Goal: Navigation & Orientation: Find specific page/section

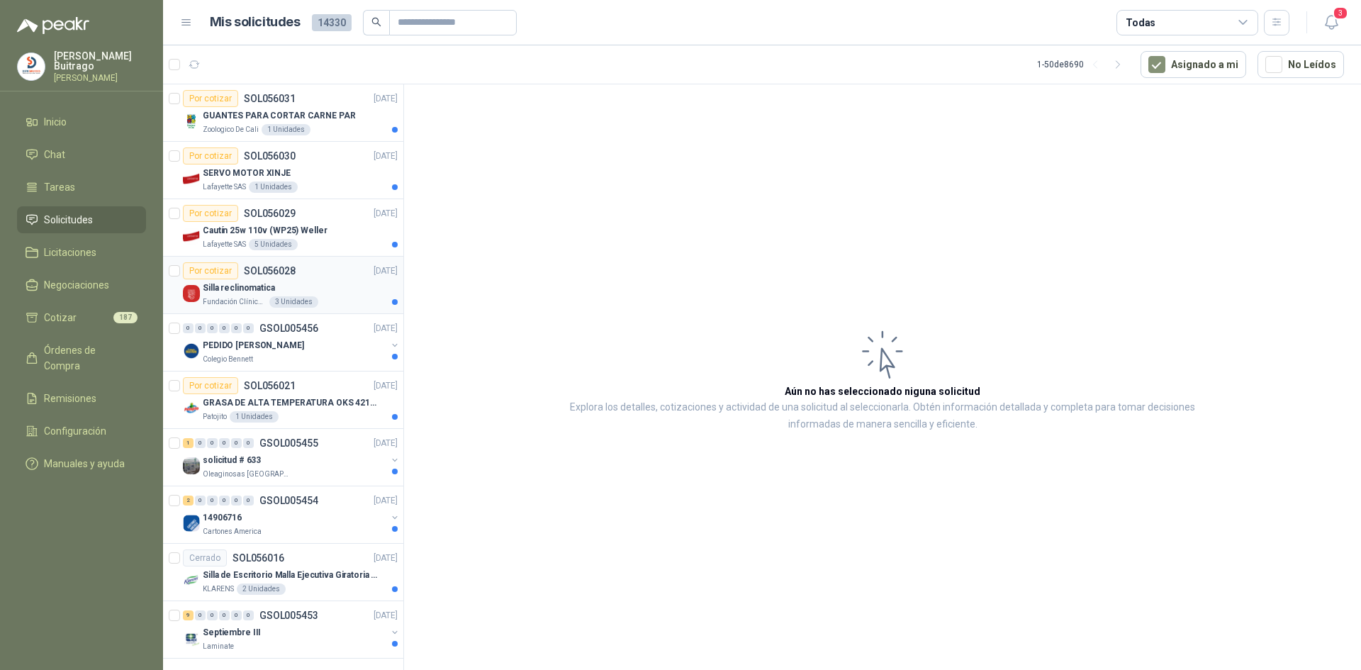
scroll to position [2311, 0]
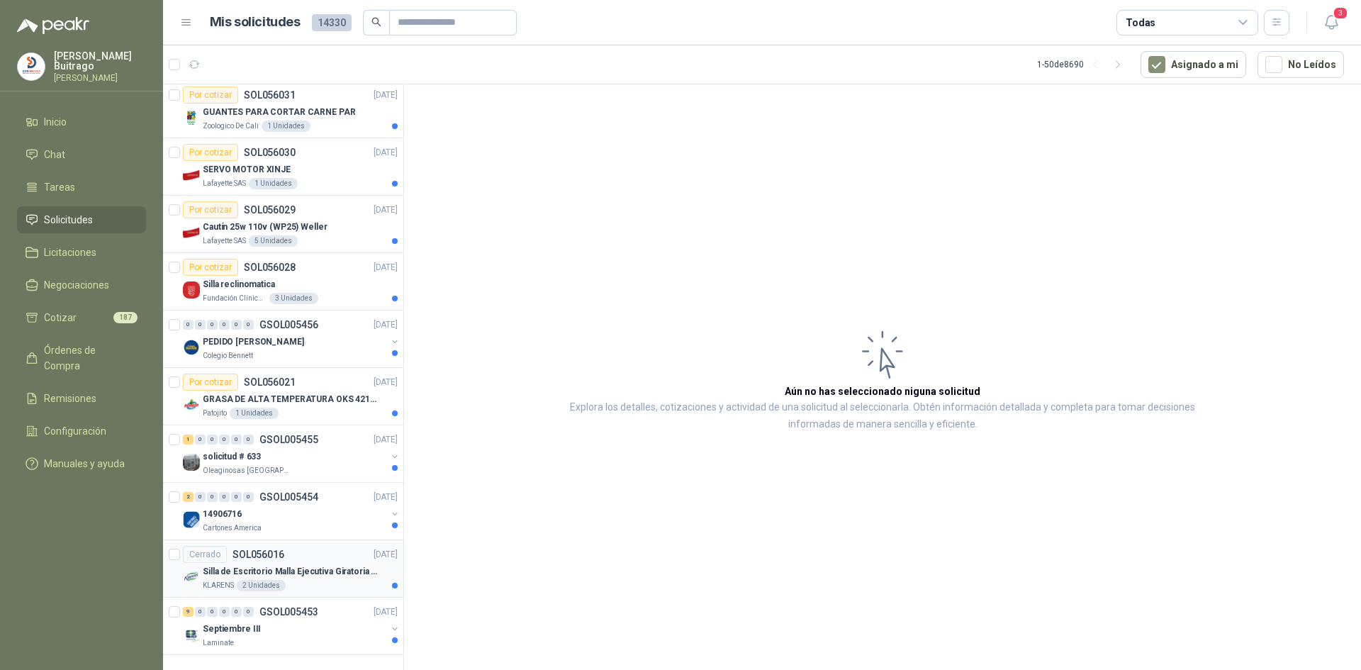
click at [326, 563] on div "Silla de Escritorio Malla Ejecutiva Giratoria Cromada con Reposabrazos Fijo Neg…" at bounding box center [300, 571] width 195 height 17
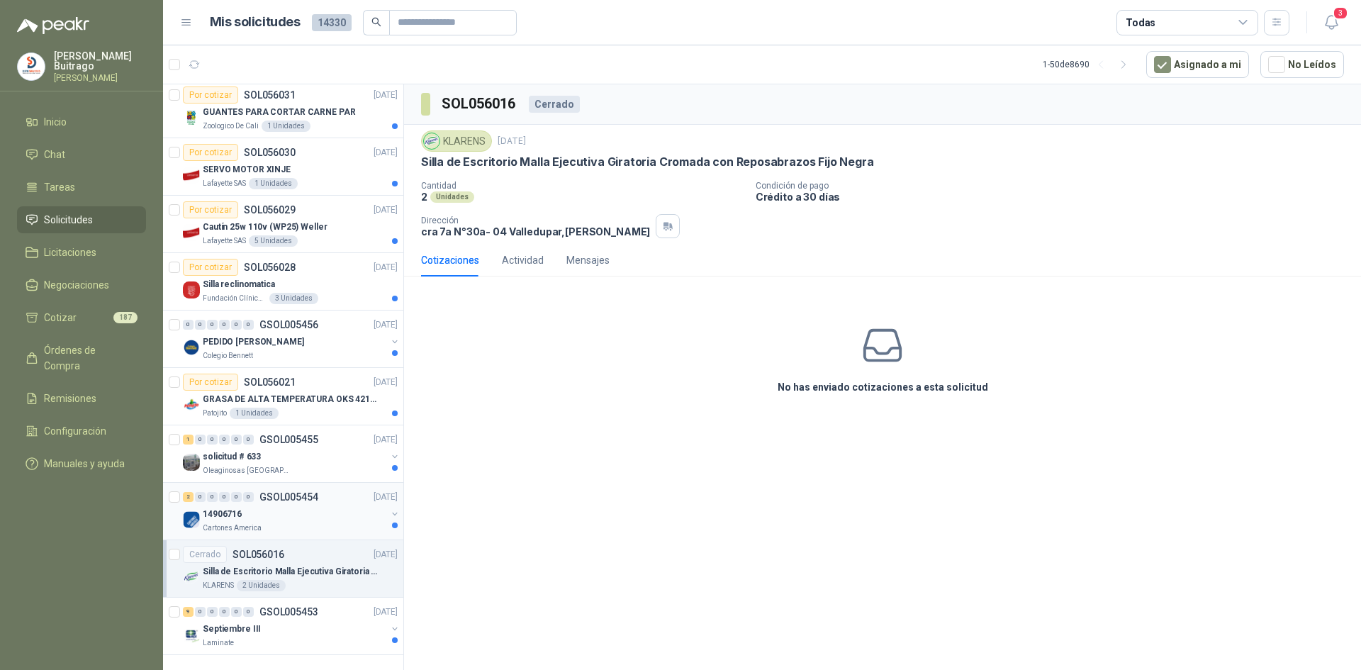
click at [335, 522] on div "Cartones America" at bounding box center [295, 527] width 184 height 11
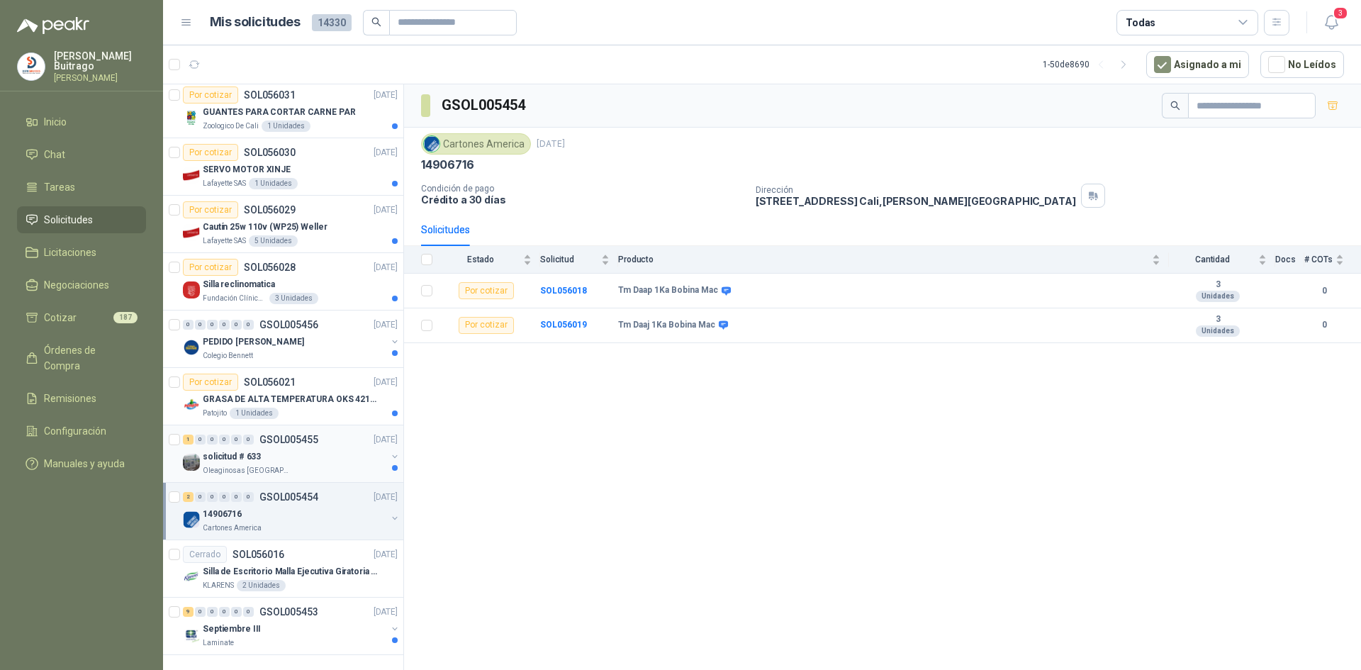
click at [328, 448] on div "solicitud # 633" at bounding box center [295, 456] width 184 height 17
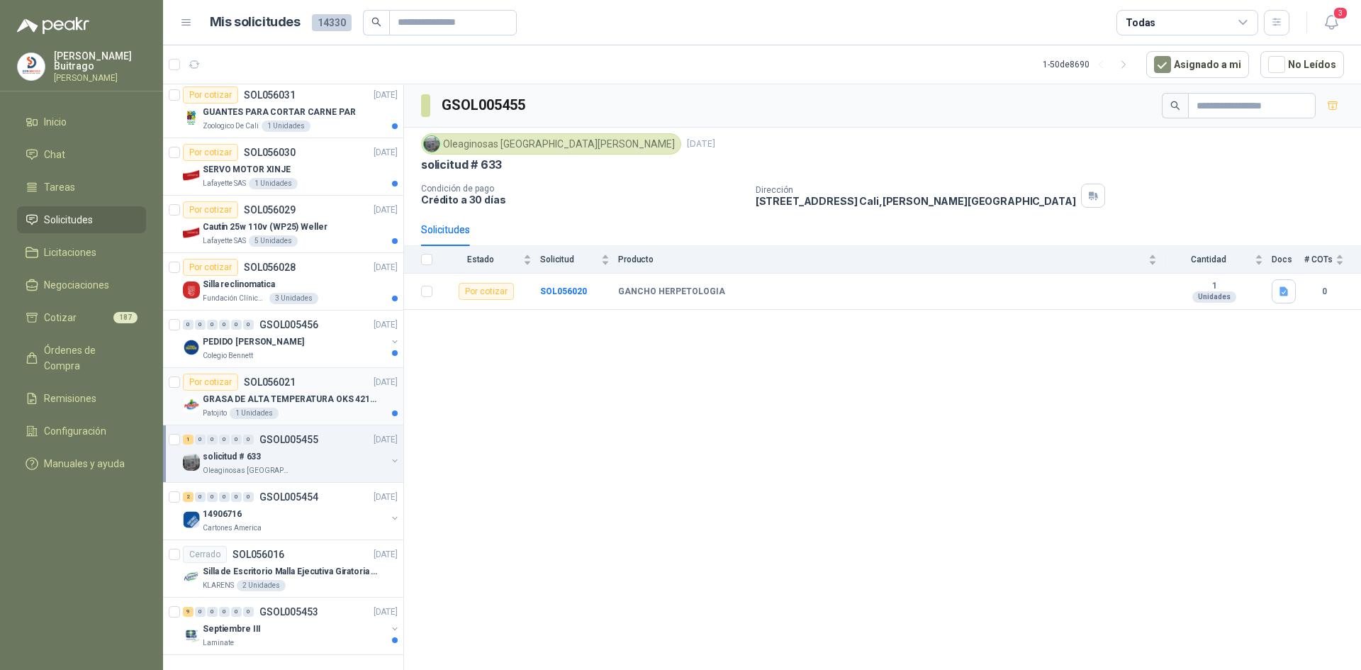
click at [305, 393] on p "GRASA DE ALTA TEMPERATURA OKS 4210 X 5 KG" at bounding box center [291, 399] width 176 height 13
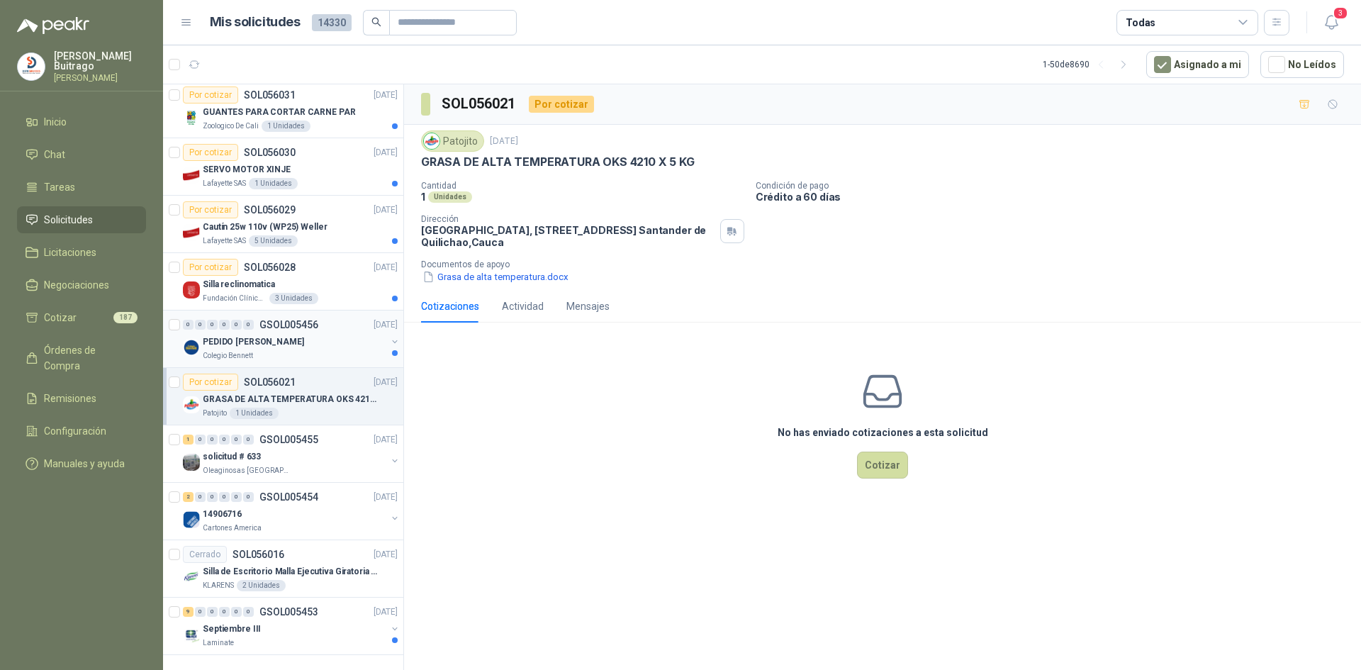
click at [327, 333] on div "PEDIDO AMADOR - FABIÁN" at bounding box center [295, 341] width 184 height 17
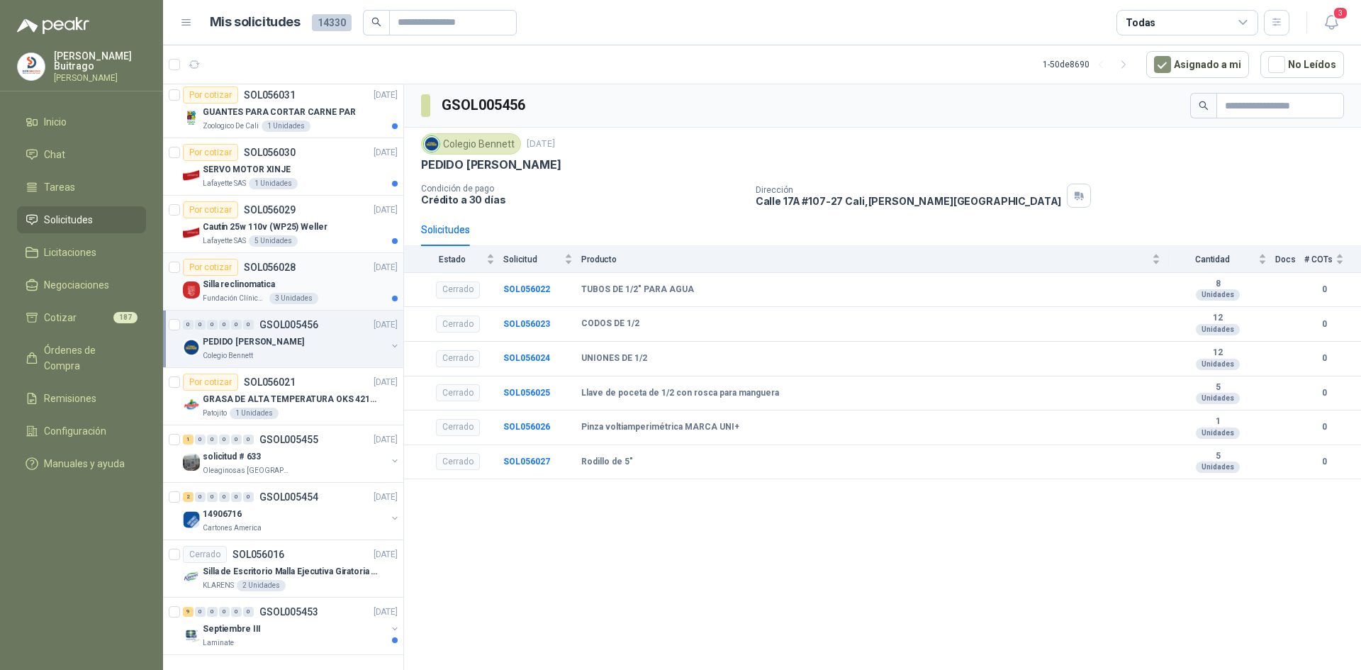
click at [339, 276] on div "Silla reclinomatica" at bounding box center [300, 284] width 195 height 17
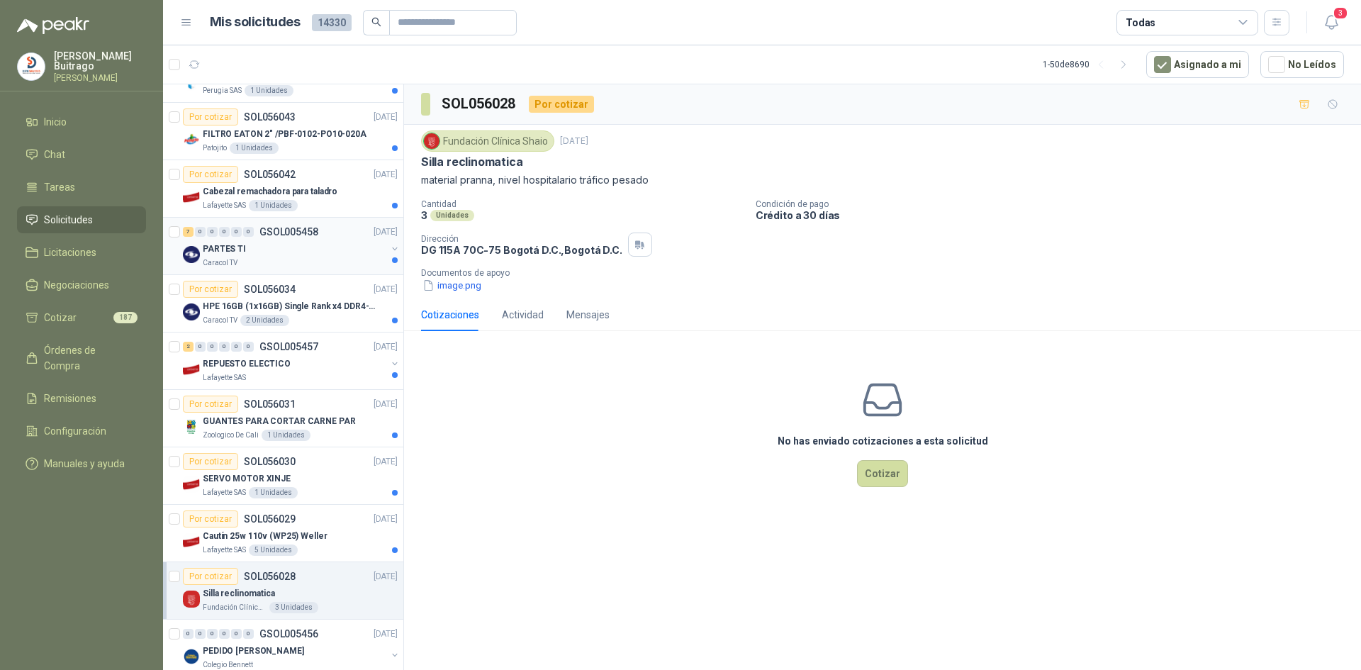
scroll to position [1957, 0]
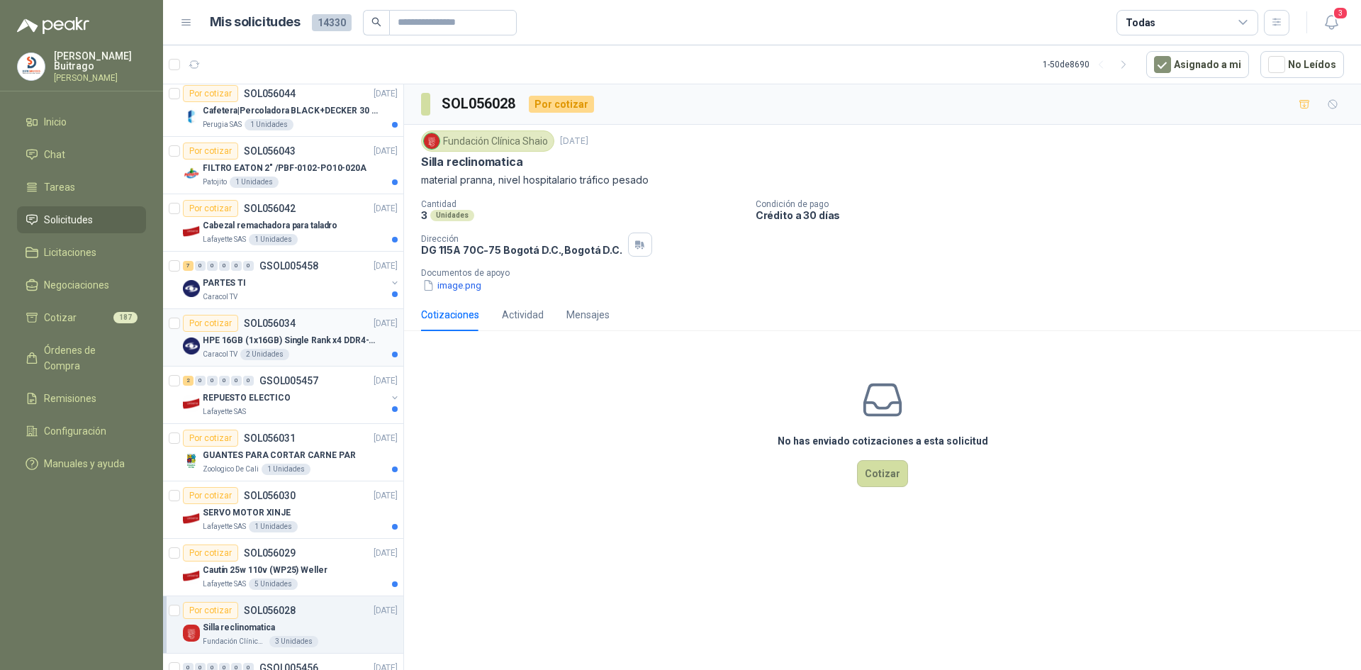
click at [325, 334] on p "HPE 16GB (1x16GB) Single Rank x4 DDR4-2400" at bounding box center [291, 340] width 176 height 13
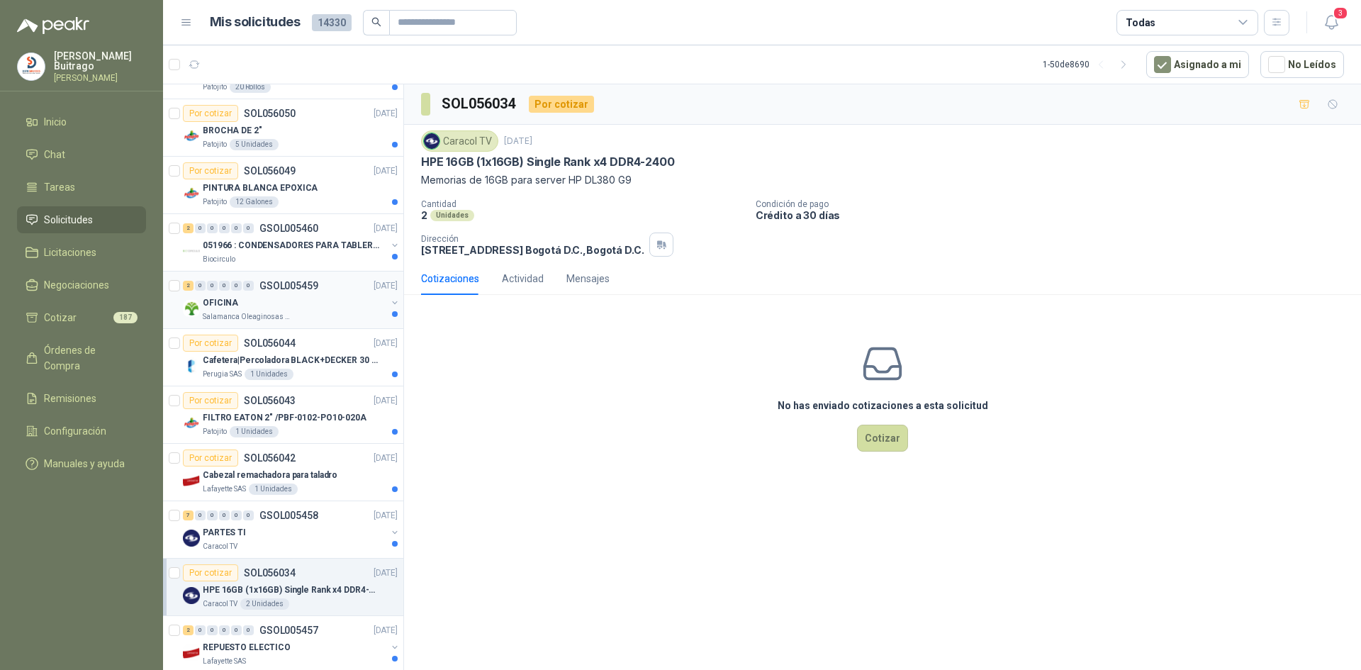
scroll to position [1673, 0]
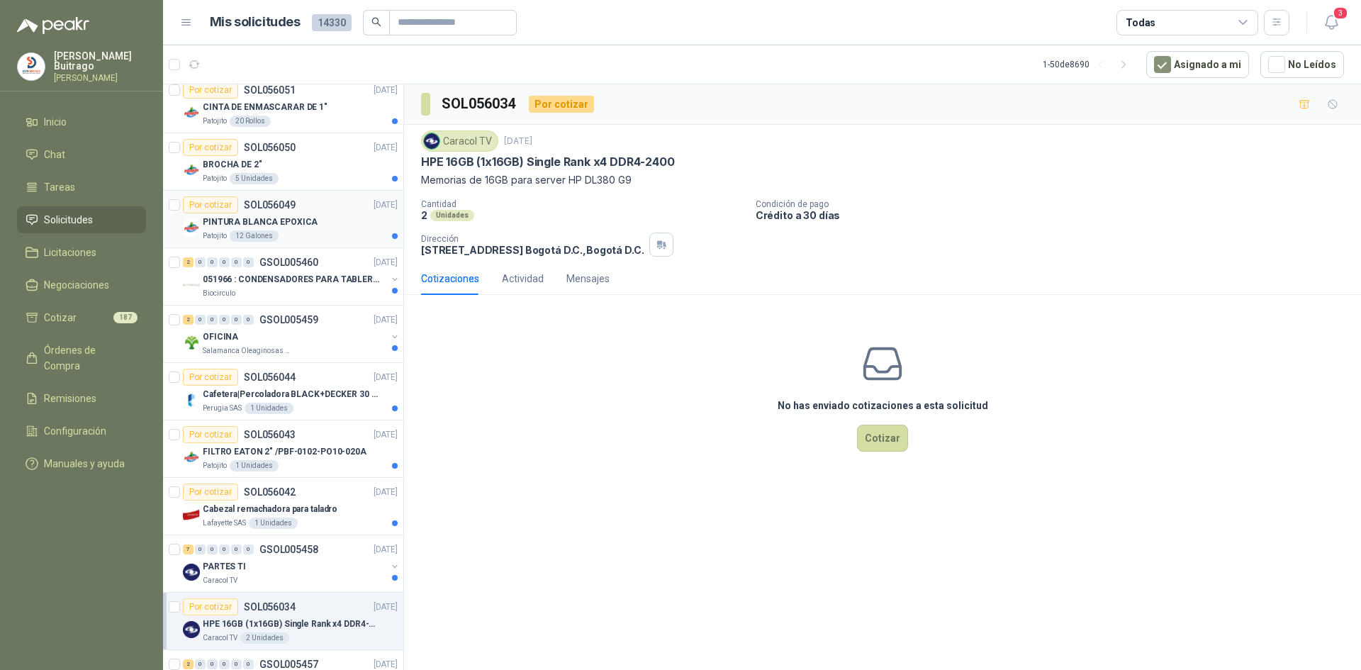
click at [335, 222] on div "PINTURA BLANCA EPOXICA" at bounding box center [300, 221] width 195 height 17
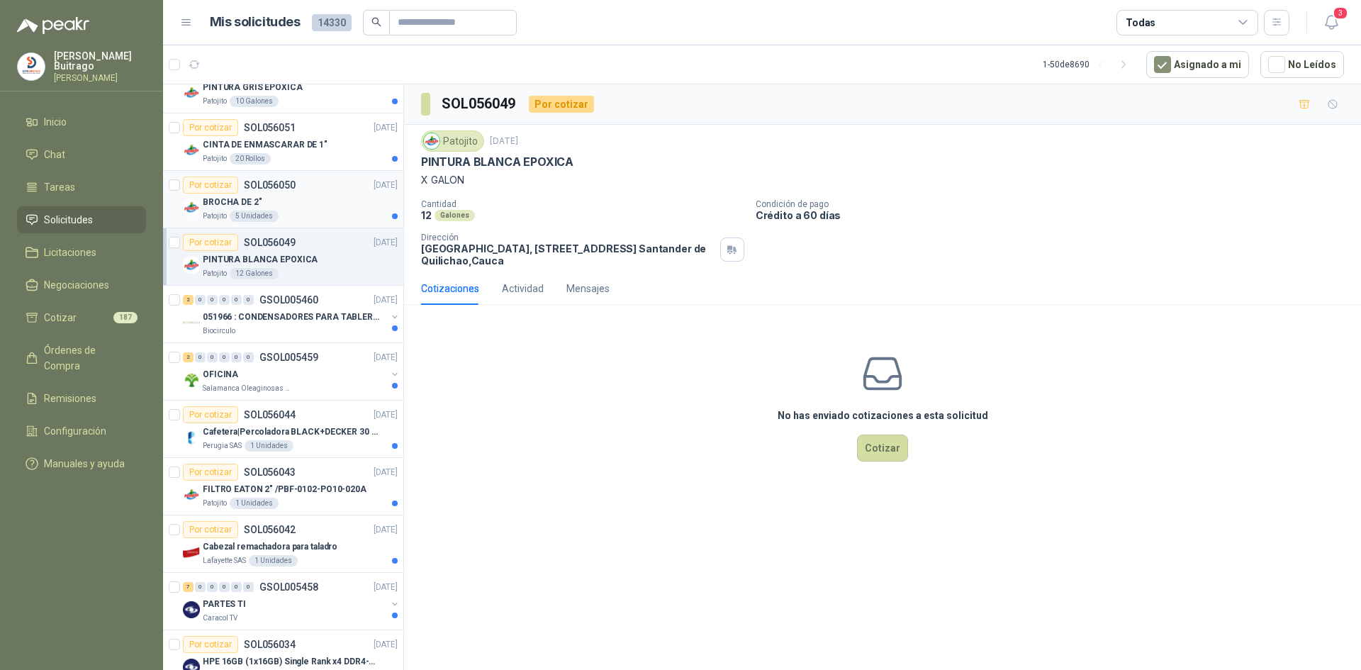
scroll to position [1603, 0]
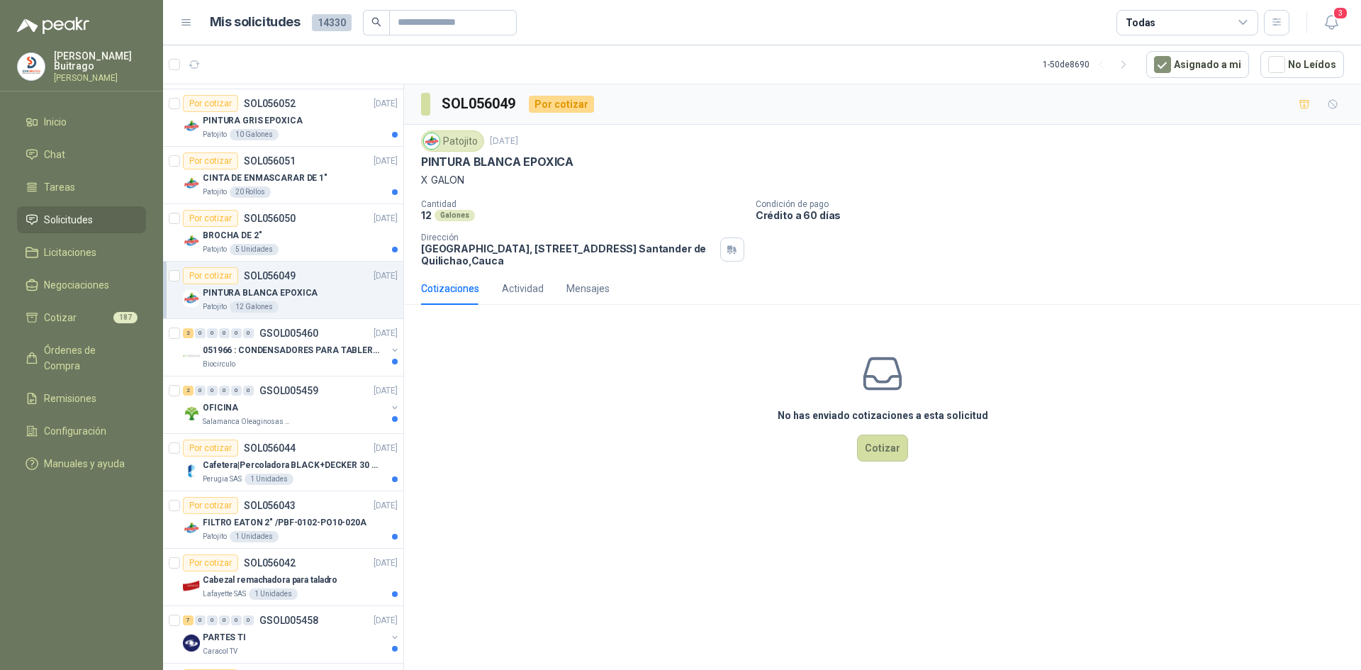
click at [432, 142] on img at bounding box center [432, 141] width 16 height 16
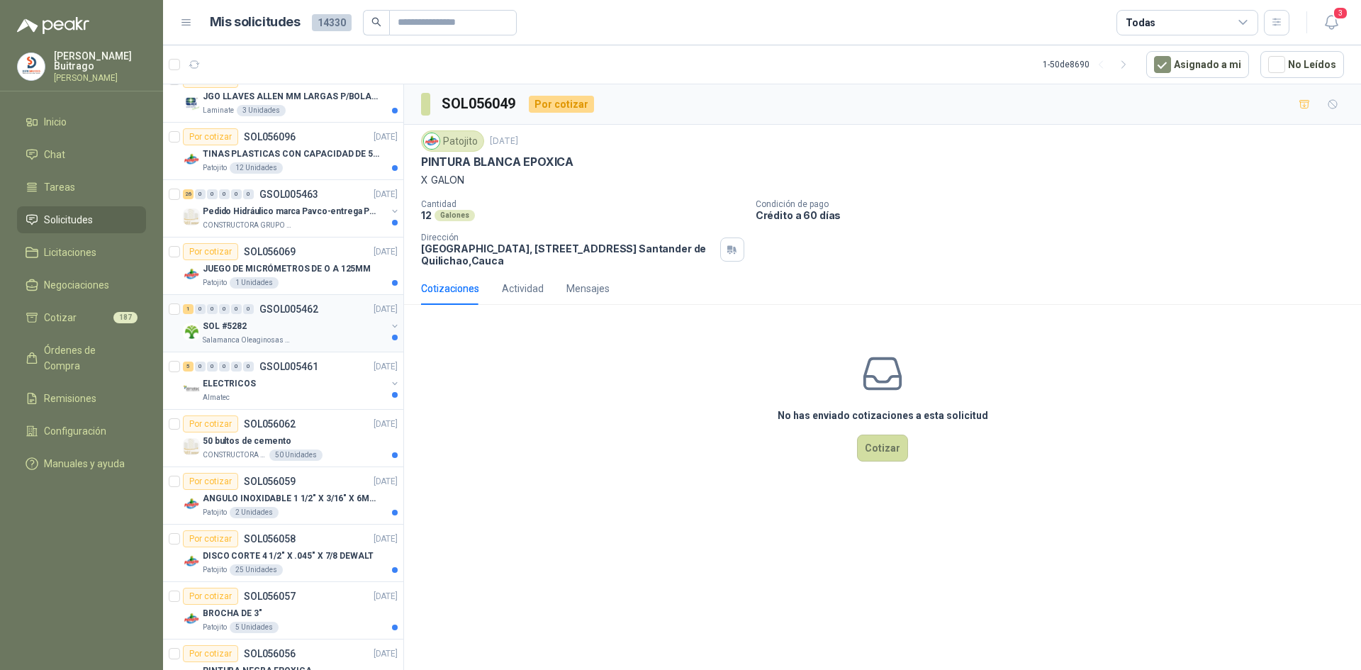
scroll to position [752, 0]
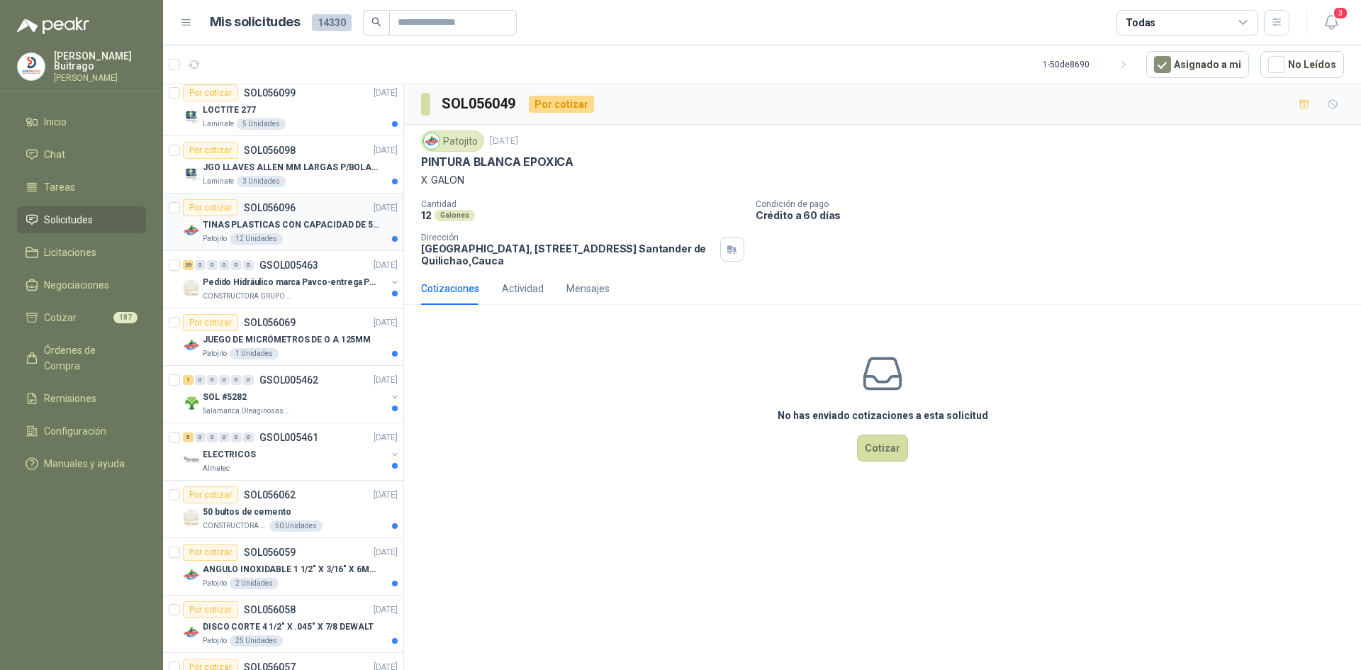
click at [322, 231] on p "TINAS PLASTICAS CON CAPACIDAD DE 50 KG" at bounding box center [291, 224] width 176 height 13
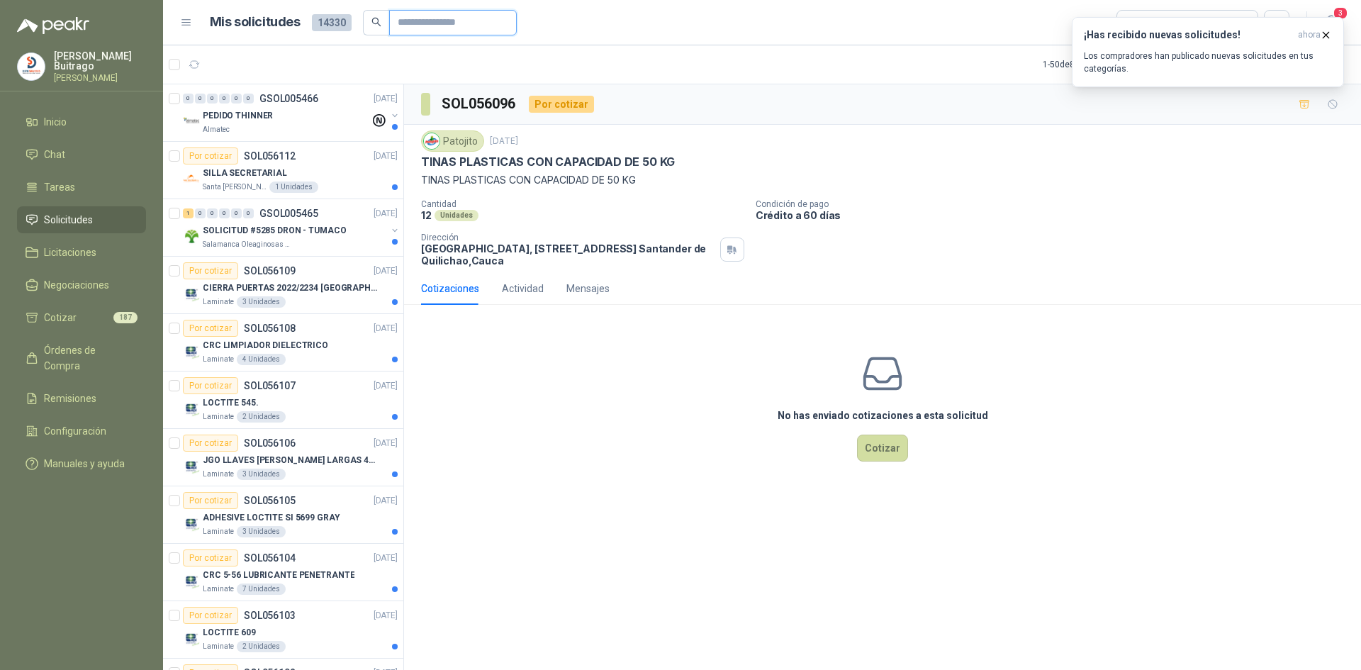
click at [451, 23] on input "text" at bounding box center [447, 23] width 99 height 24
type input "*******"
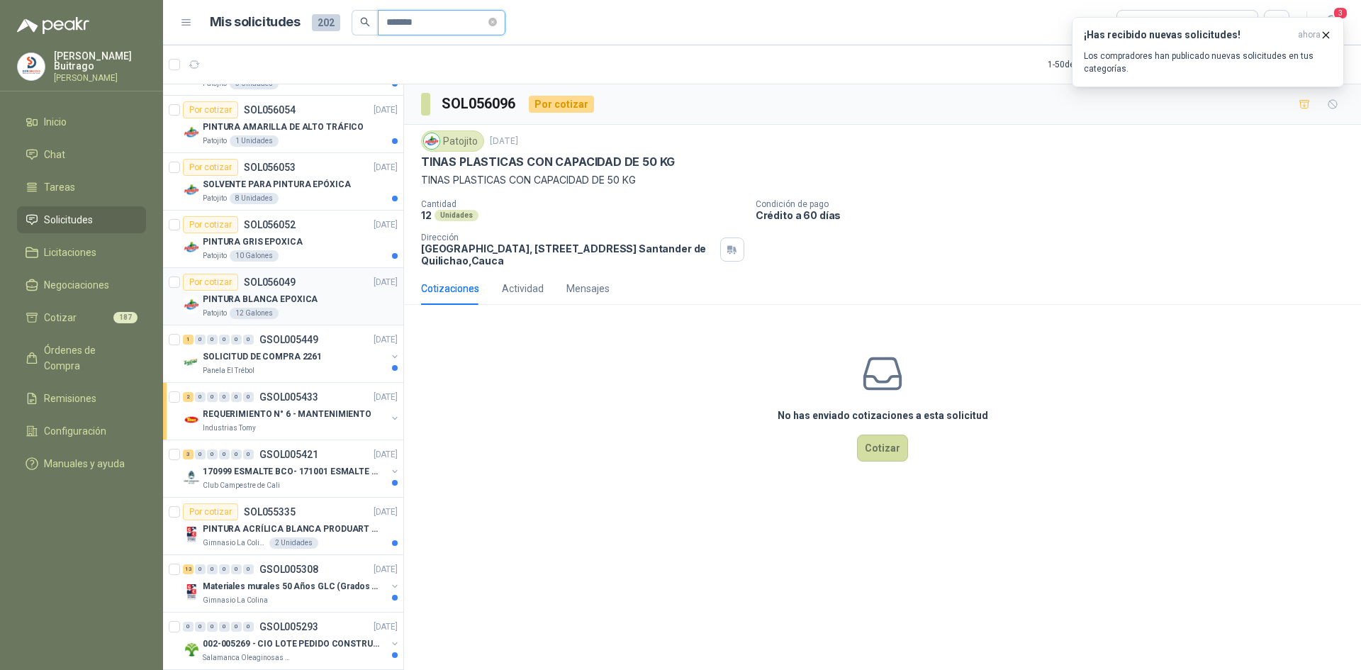
scroll to position [71, 0]
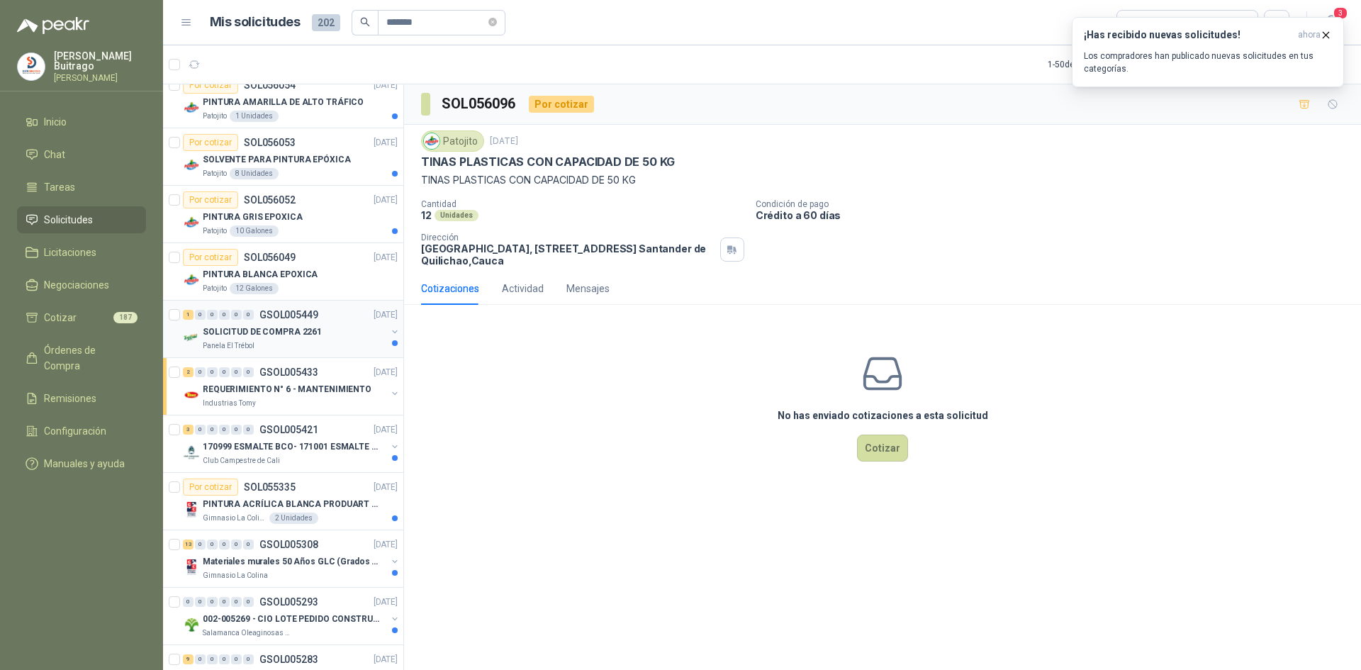
click at [322, 335] on div "SOLICITUD DE COMPRA 2261" at bounding box center [295, 331] width 184 height 17
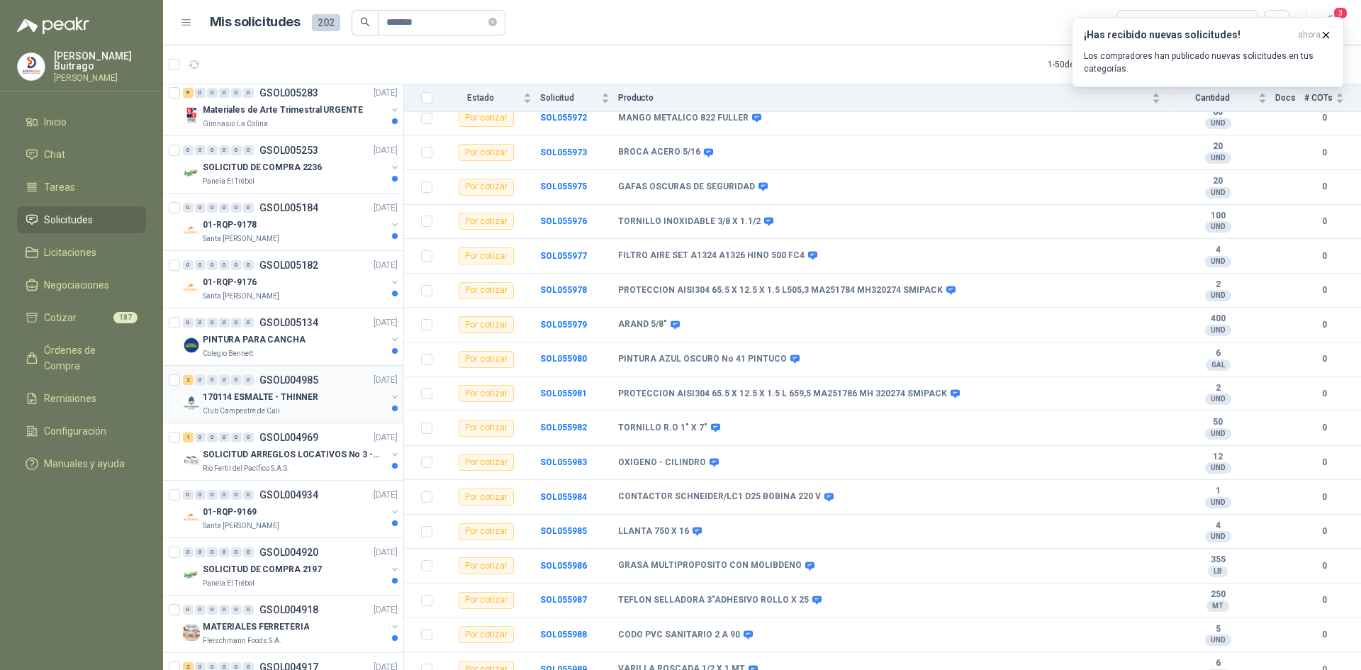
scroll to position [638, 0]
click at [268, 345] on p "PINTURA PARA CANCHA" at bounding box center [254, 338] width 103 height 13
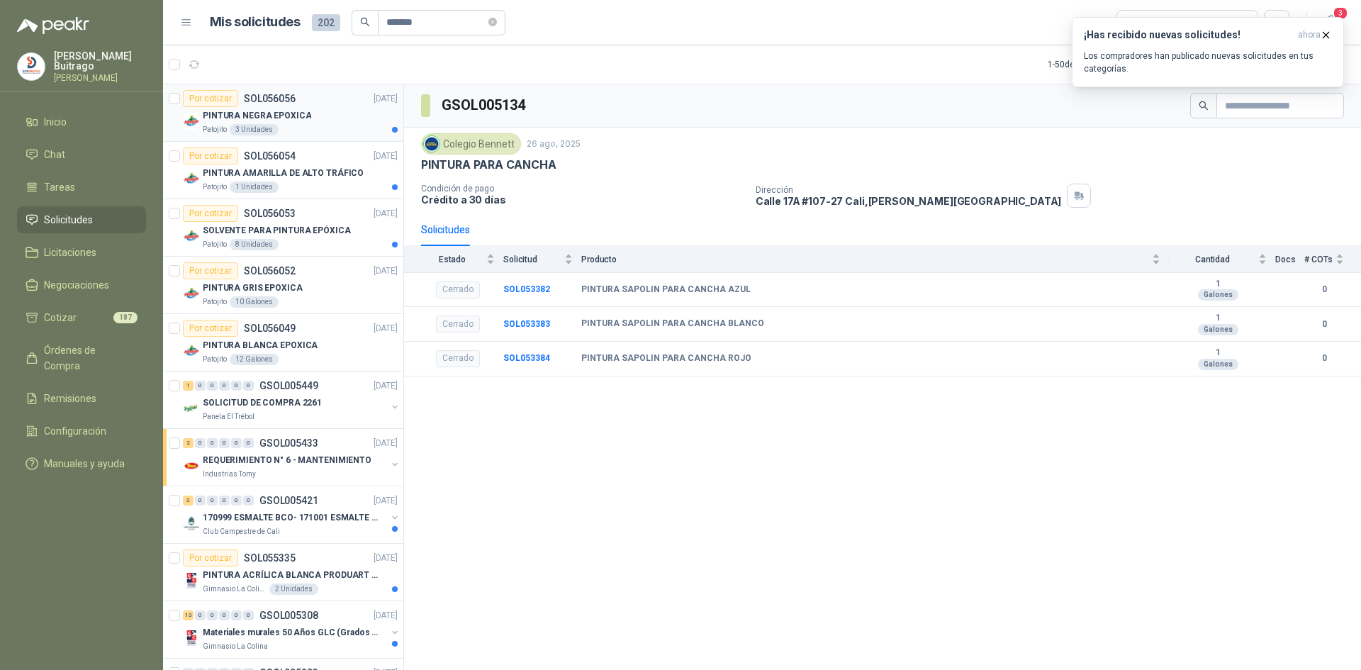
click at [346, 116] on div "PINTURA NEGRA EPOXICA" at bounding box center [300, 115] width 195 height 17
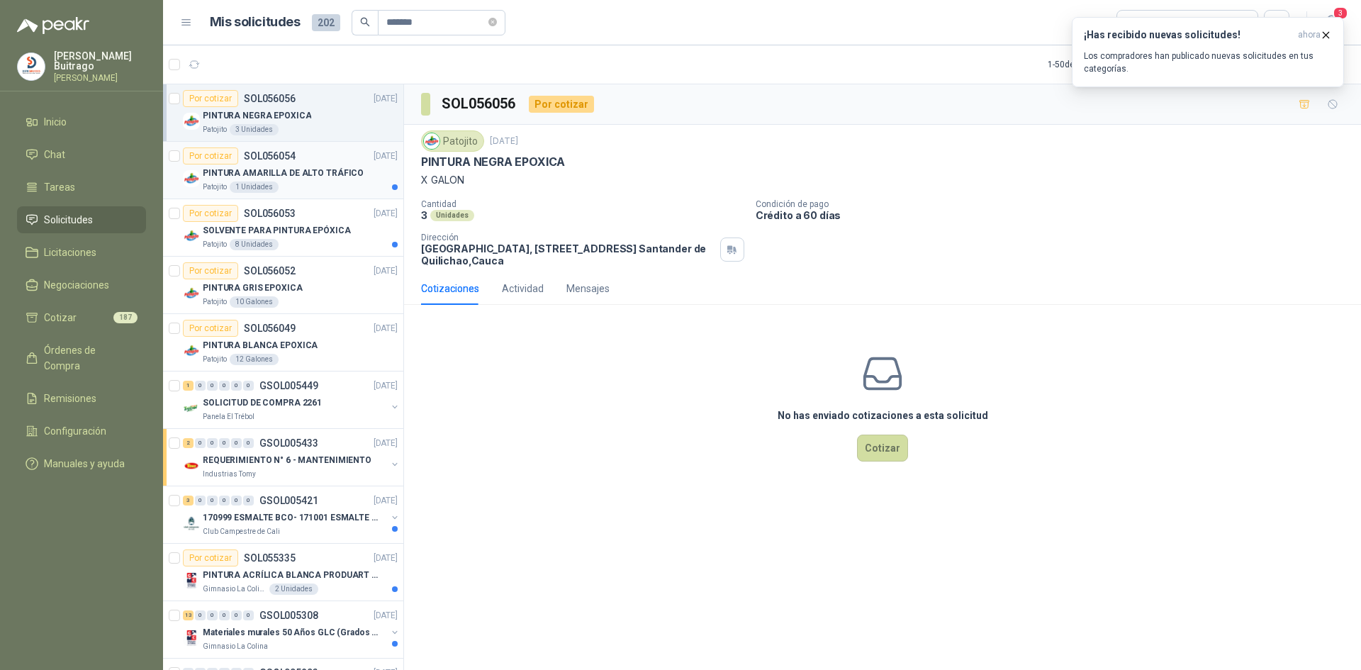
click at [293, 174] on p "PINTURA AMARILLA DE ALTO TRÁFICO" at bounding box center [283, 173] width 161 height 13
click at [303, 240] on div "Patojito 8 Unidades" at bounding box center [300, 244] width 195 height 11
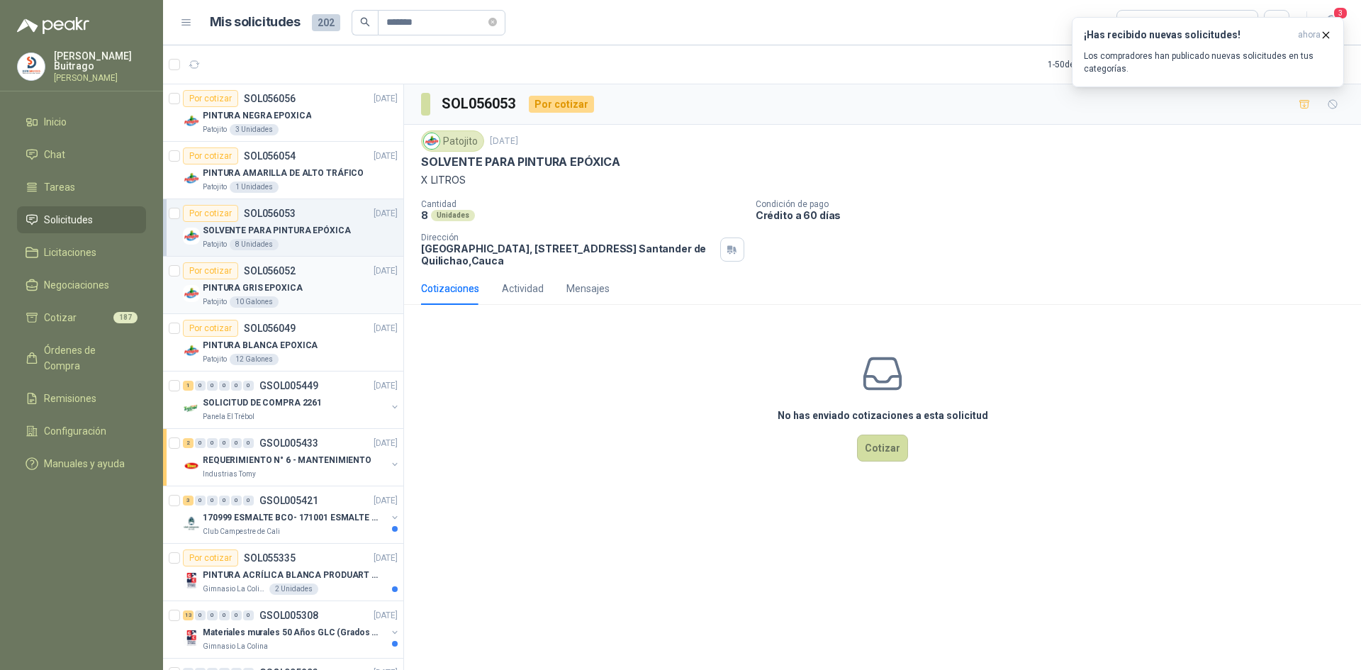
click at [311, 286] on div "PINTURA GRIS EPOXICA" at bounding box center [300, 287] width 195 height 17
click at [298, 346] on p "PINTURA BLANCA EPOXICA" at bounding box center [260, 345] width 115 height 13
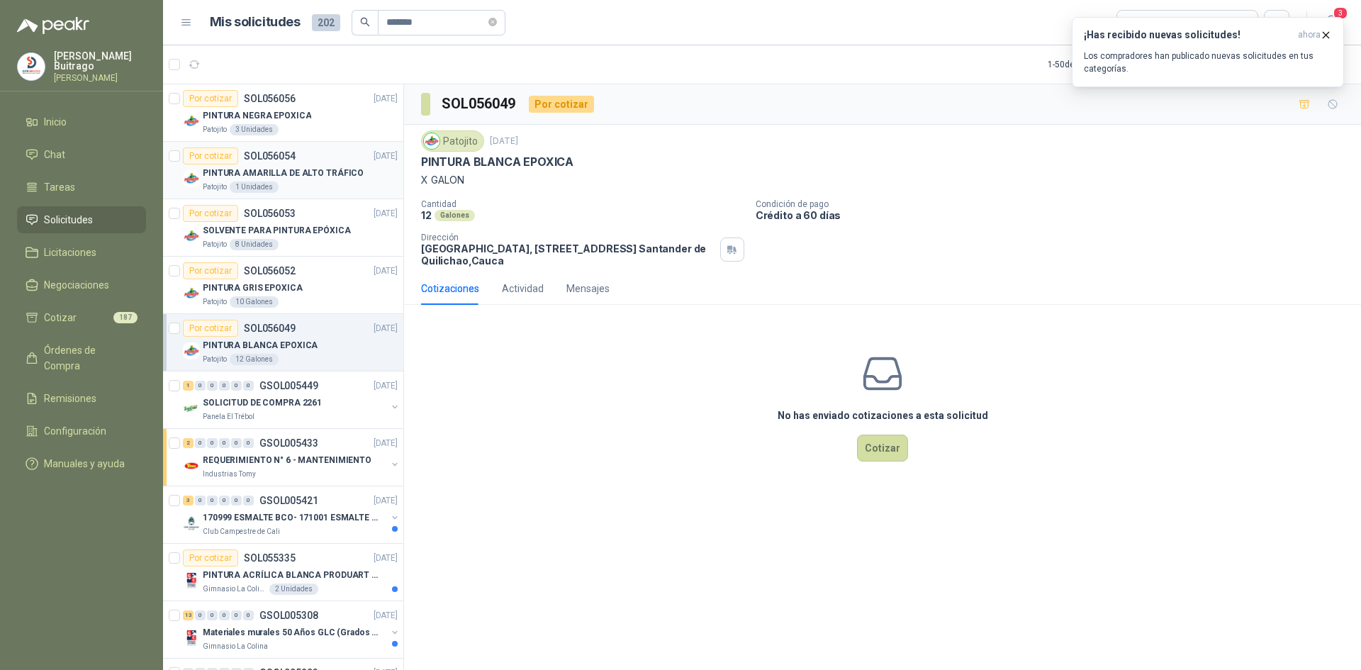
click at [321, 181] on div "PINTURA AMARILLA DE ALTO TRÁFICO" at bounding box center [300, 172] width 195 height 17
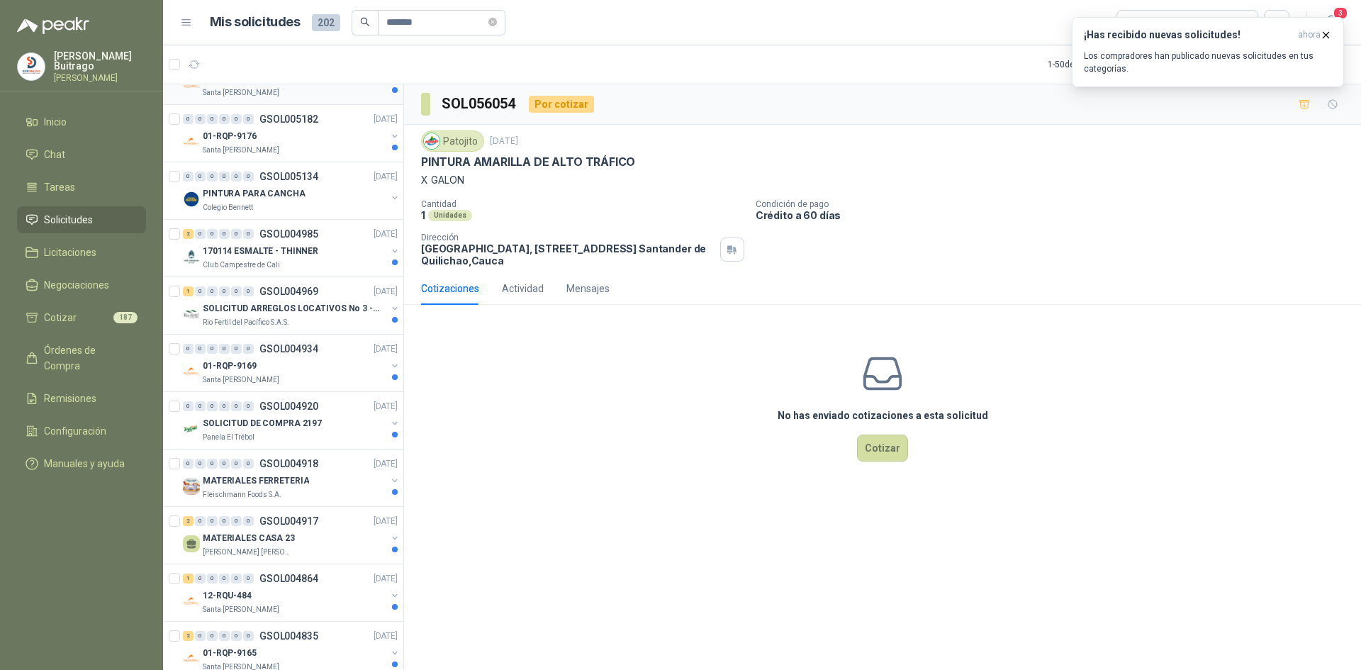
scroll to position [804, 0]
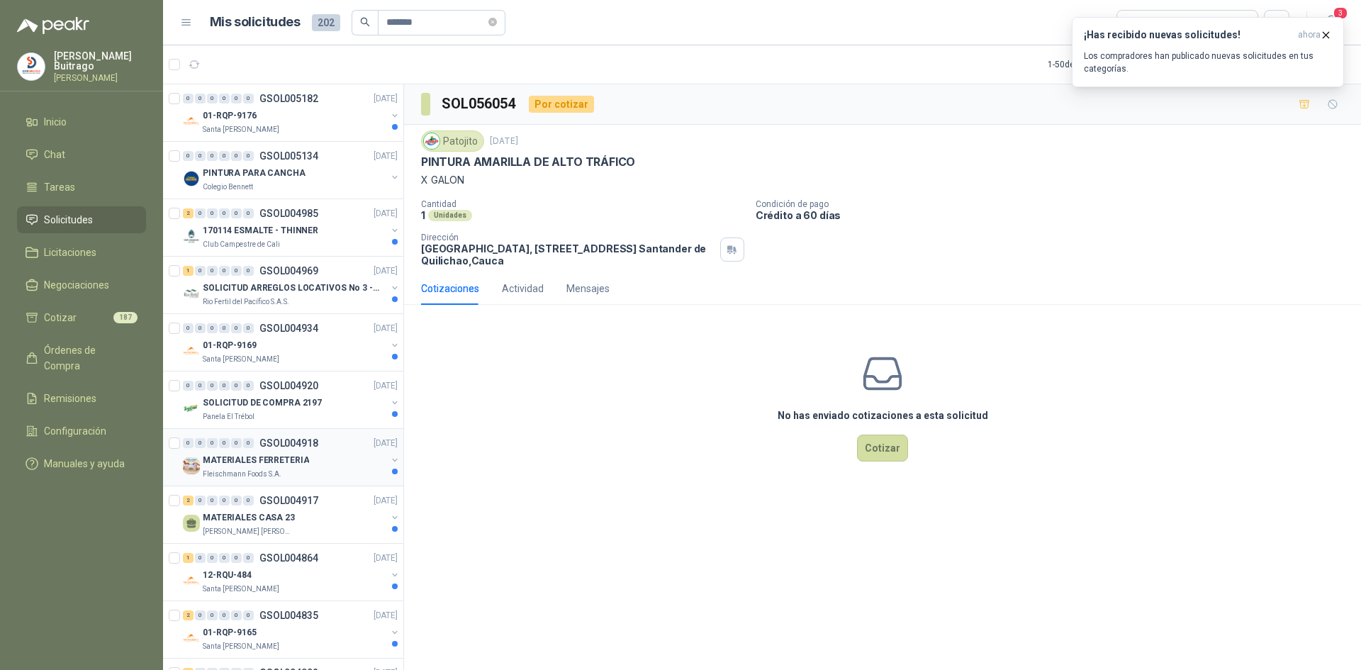
click at [305, 467] on div "MATERIALES FERRETERIA" at bounding box center [295, 459] width 184 height 17
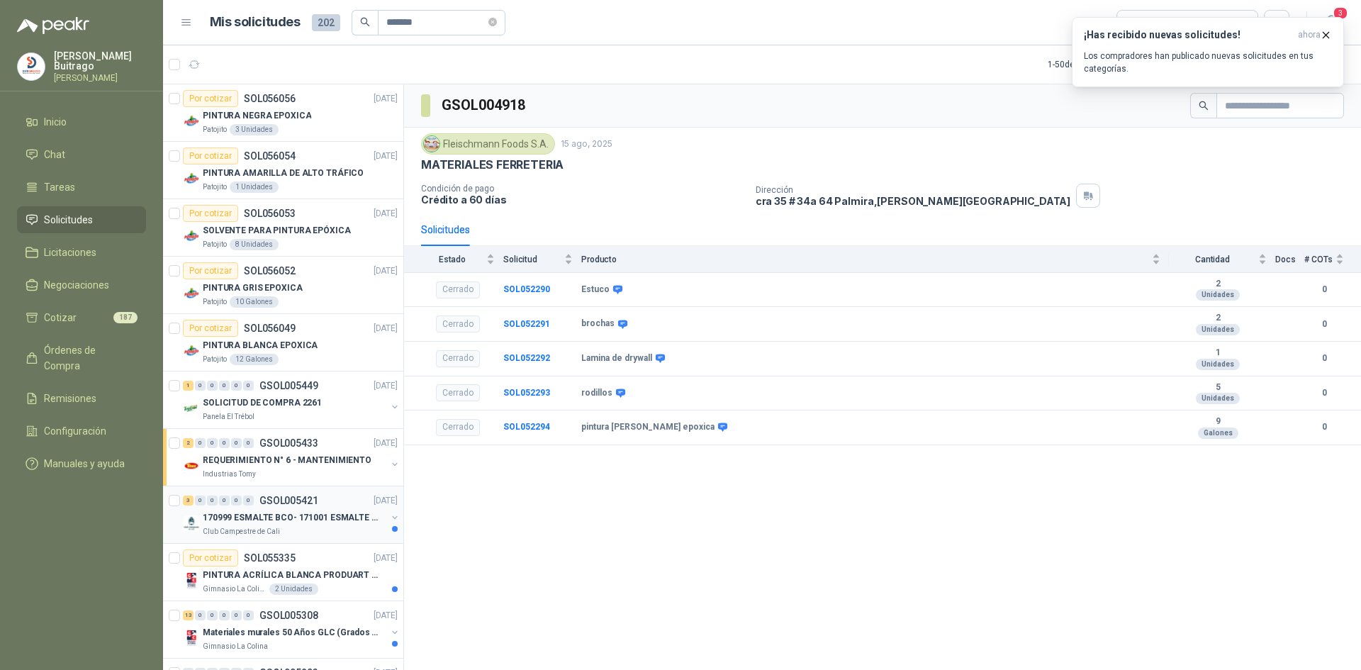
scroll to position [142, 0]
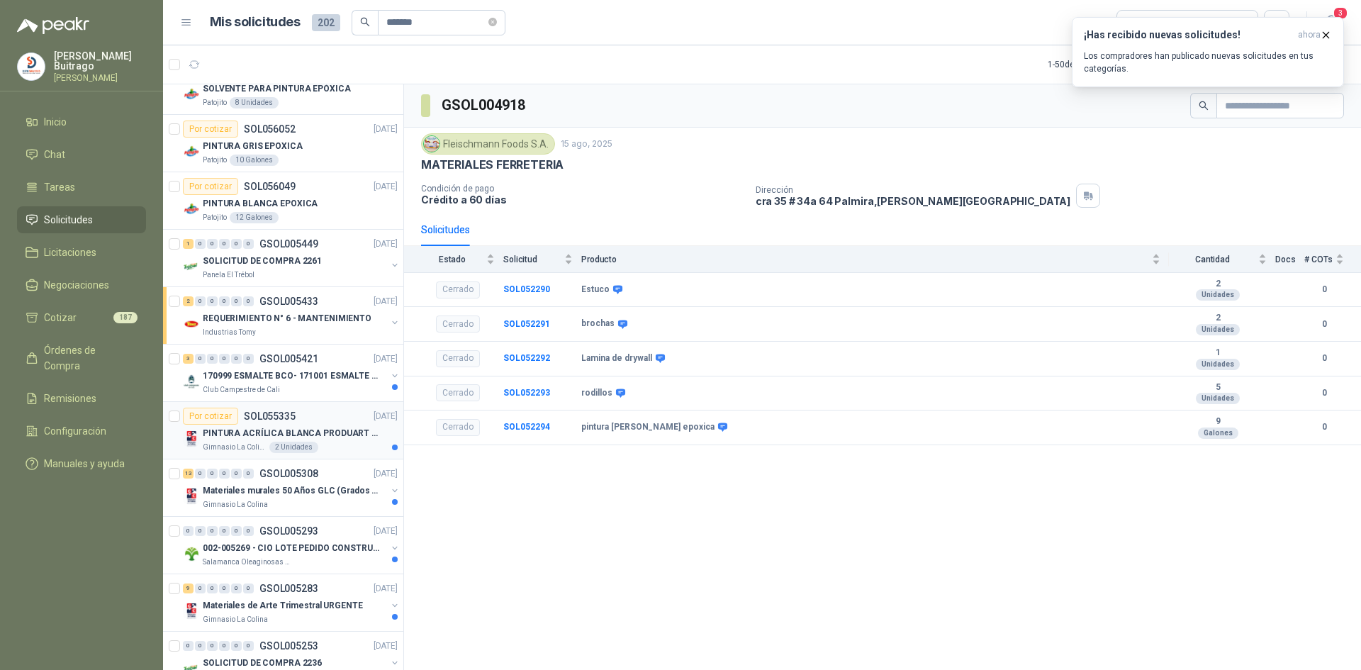
click at [332, 445] on div "Gimnasio La Colina 2 Unidades" at bounding box center [300, 447] width 195 height 11
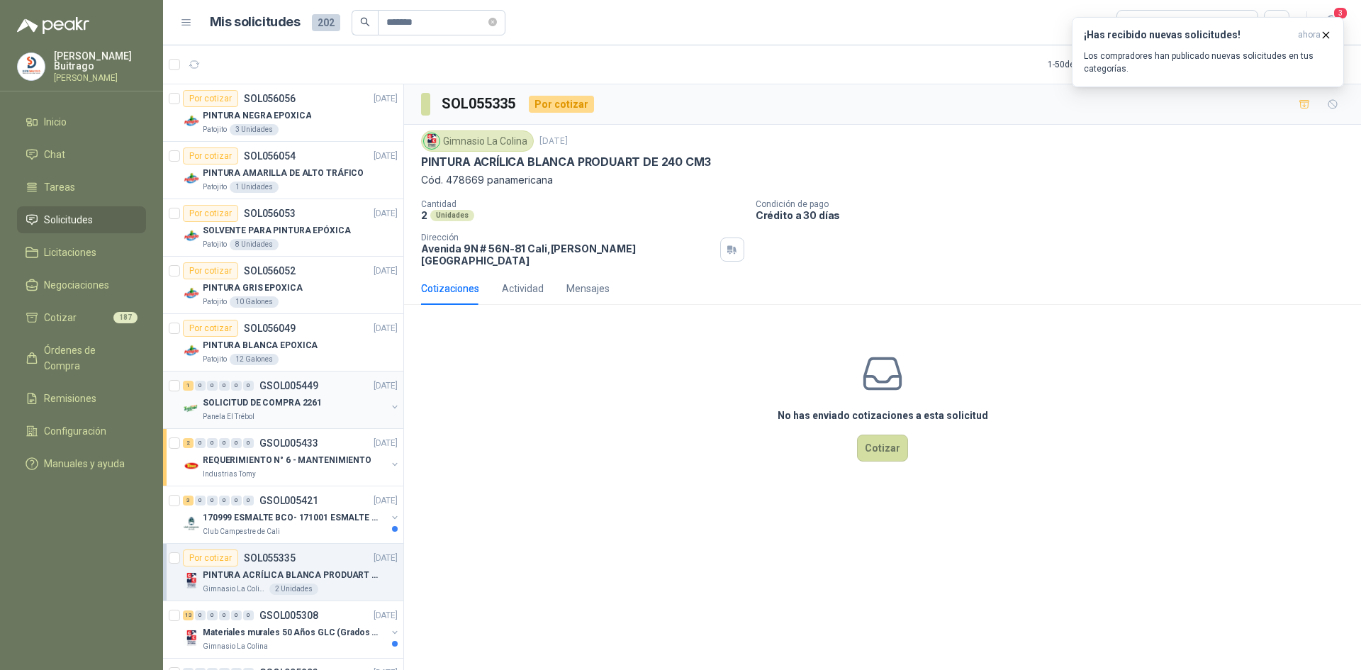
click at [337, 402] on div "SOLICITUD DE COMPRA 2261" at bounding box center [295, 402] width 184 height 17
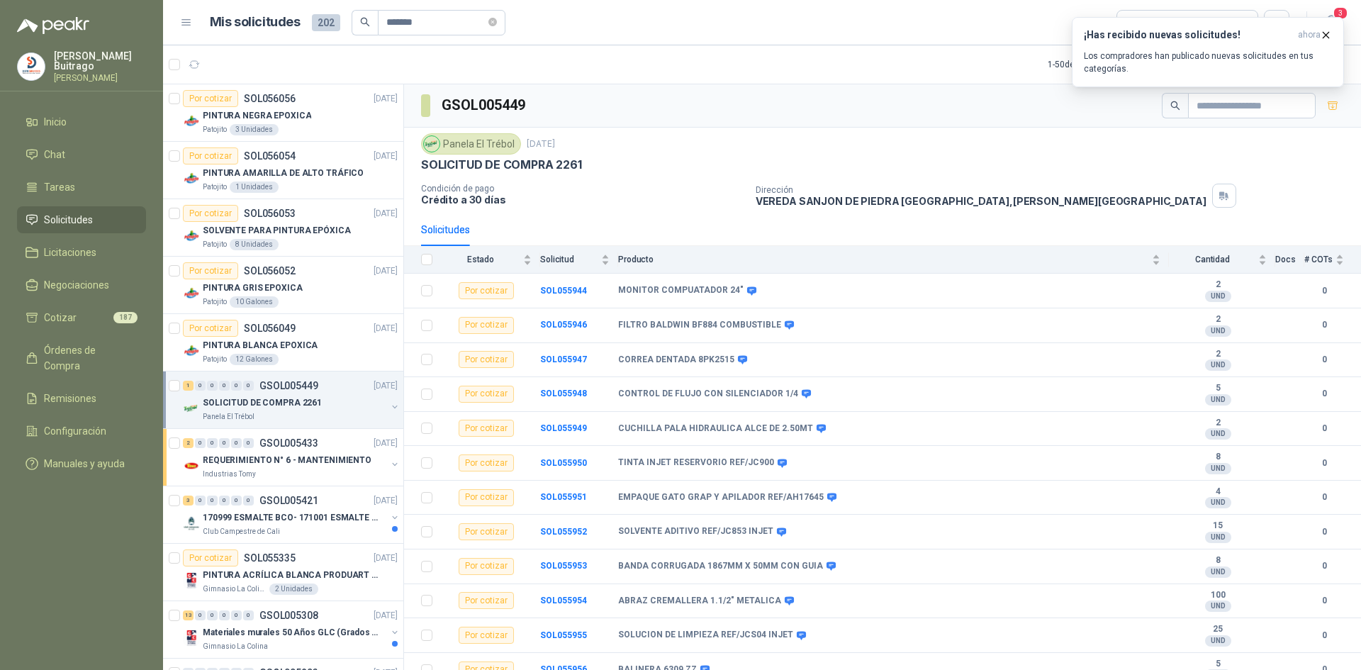
click at [79, 218] on span "Solicitudes" at bounding box center [68, 220] width 49 height 16
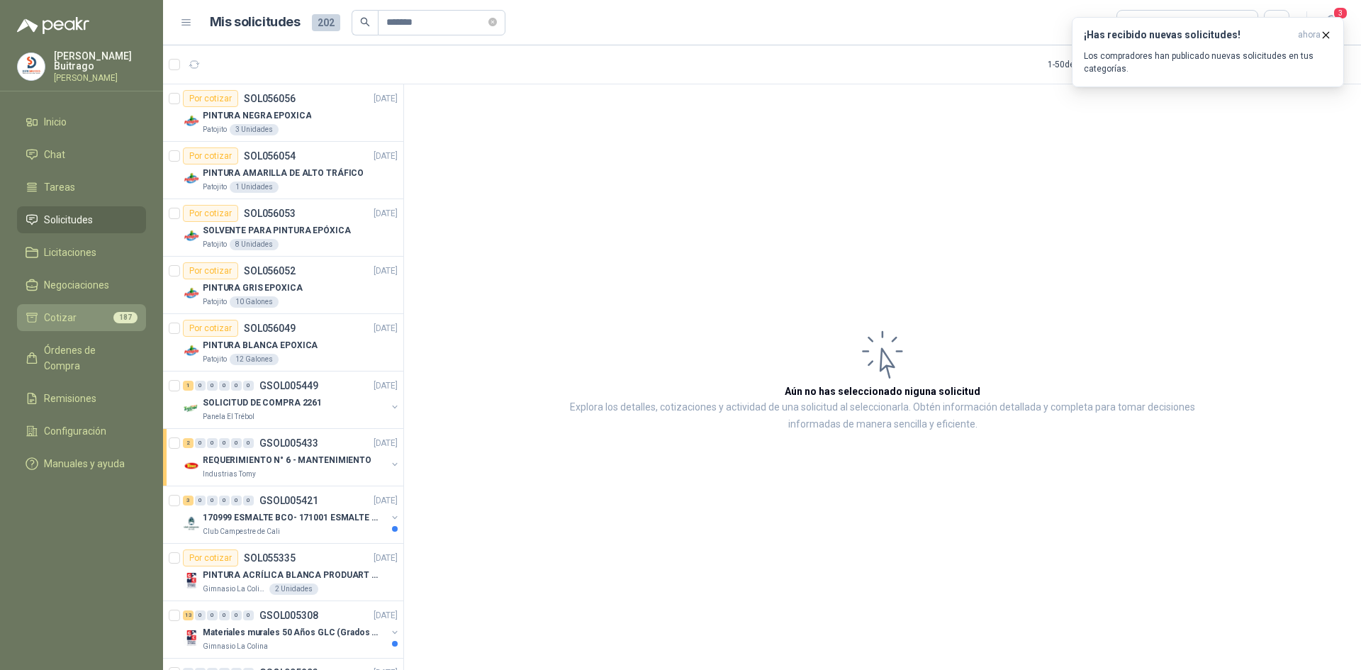
click at [59, 315] on span "Cotizar" at bounding box center [60, 318] width 33 height 16
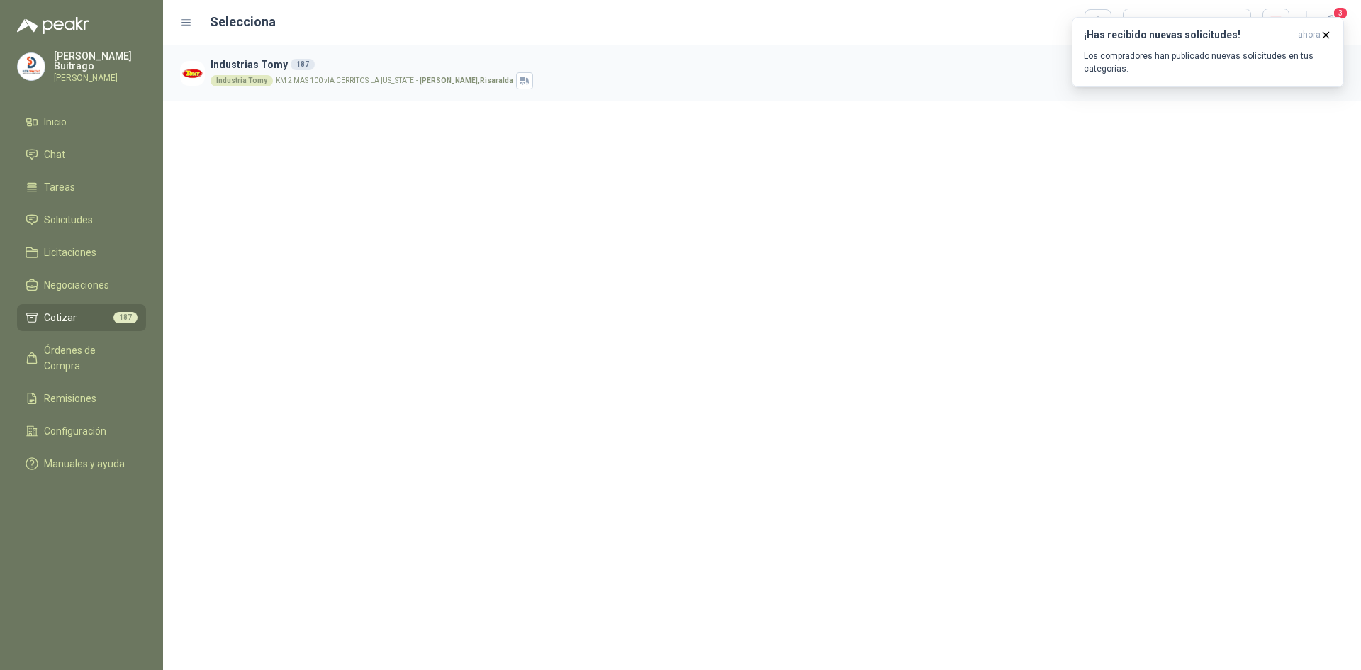
click at [321, 84] on p "KM 2 MAS 100 vIA CERRITOS LA VIRGINIA - Pereira , Risaralda" at bounding box center [394, 80] width 237 height 7
click at [95, 317] on li "Cotizar 187" at bounding box center [82, 318] width 112 height 16
click at [64, 148] on li "Chat" at bounding box center [82, 155] width 112 height 16
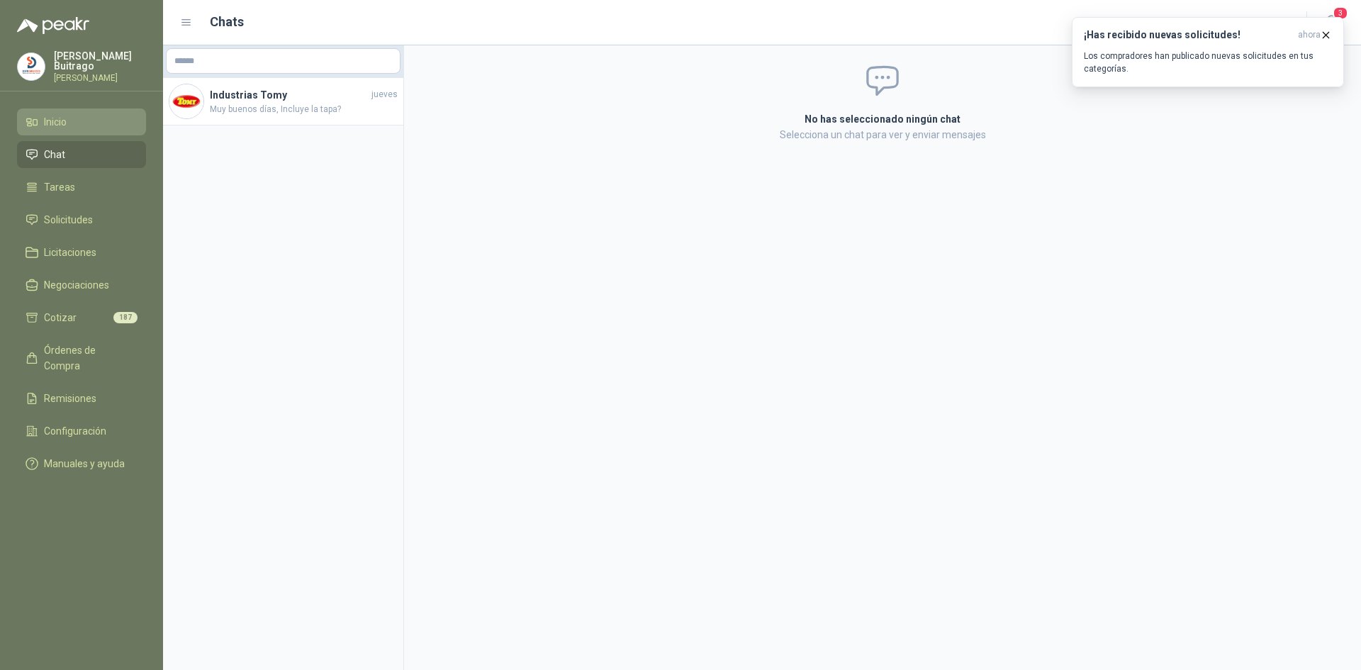
click at [60, 115] on span "Inicio" at bounding box center [55, 122] width 23 height 16
